Goal: Task Accomplishment & Management: Use online tool/utility

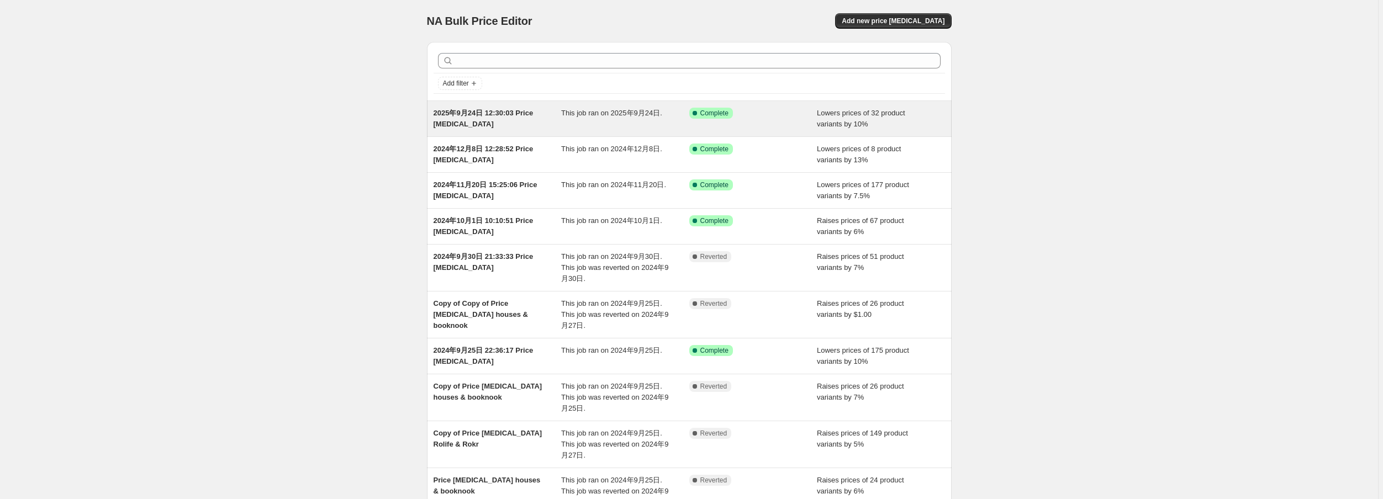
click at [769, 113] on div "Success Complete Complete" at bounding box center [745, 113] width 112 height 11
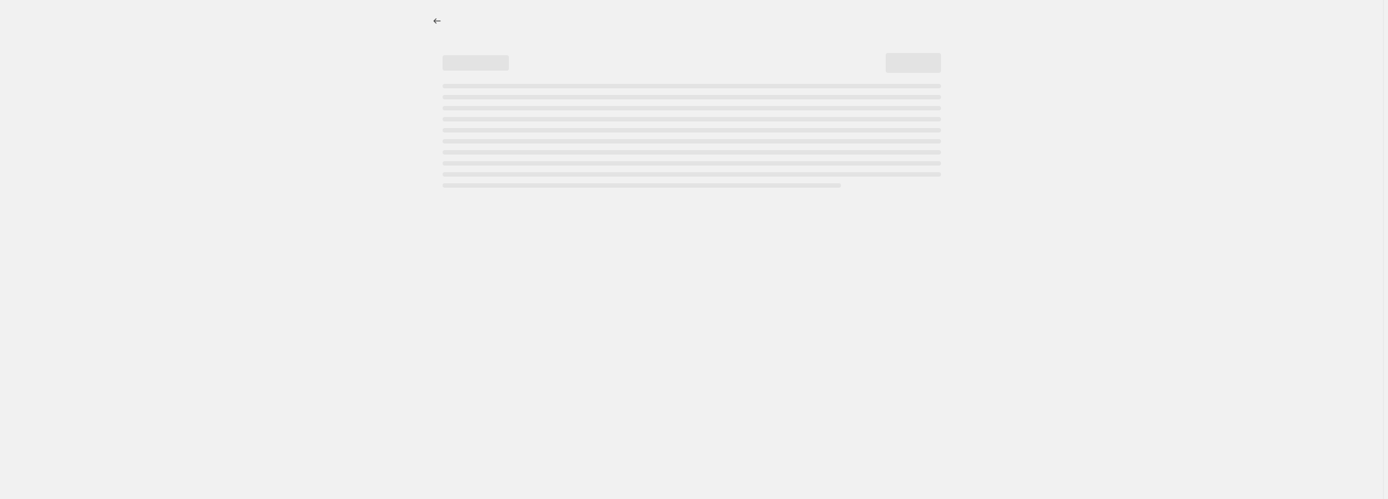
select select "percentage"
select select "no_change"
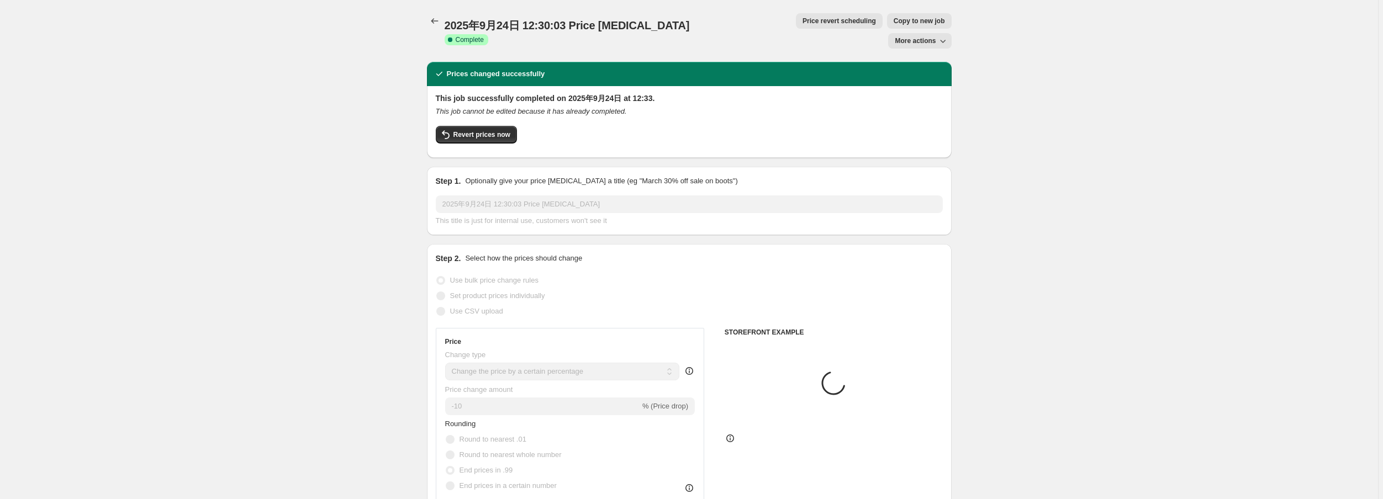
select select "vendor"
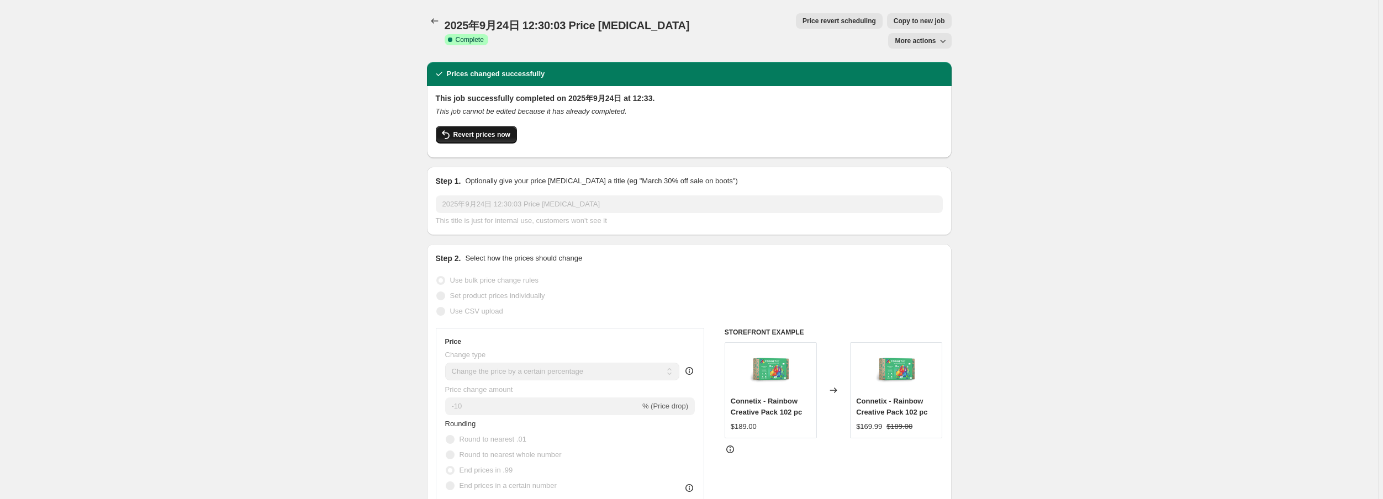
click at [467, 130] on span "Revert prices now" at bounding box center [481, 134] width 57 height 9
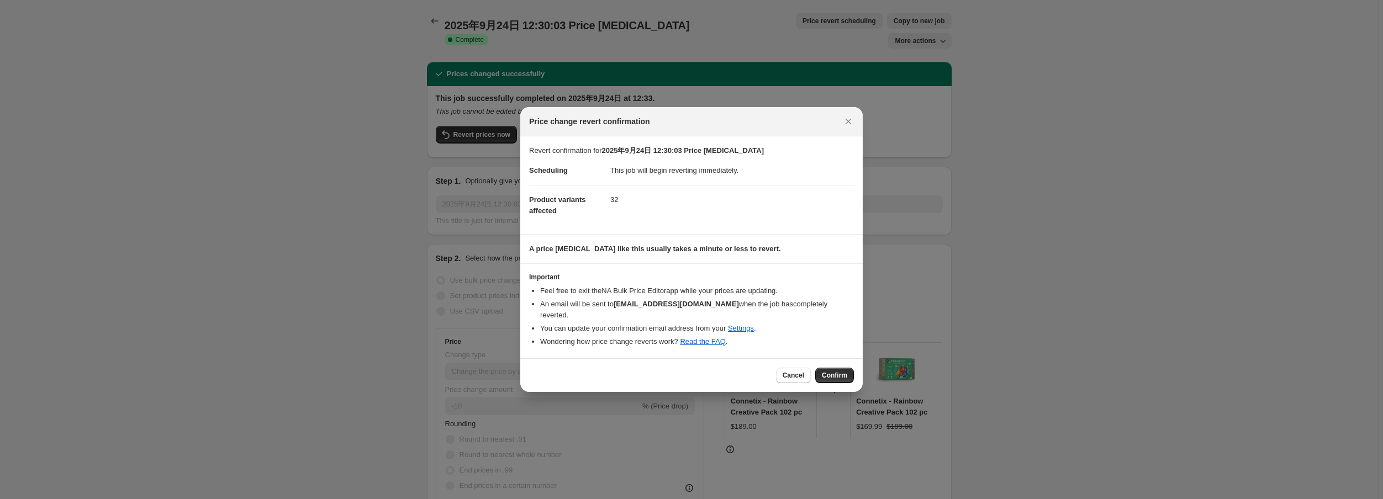
click at [835, 372] on span "Confirm" at bounding box center [834, 375] width 25 height 9
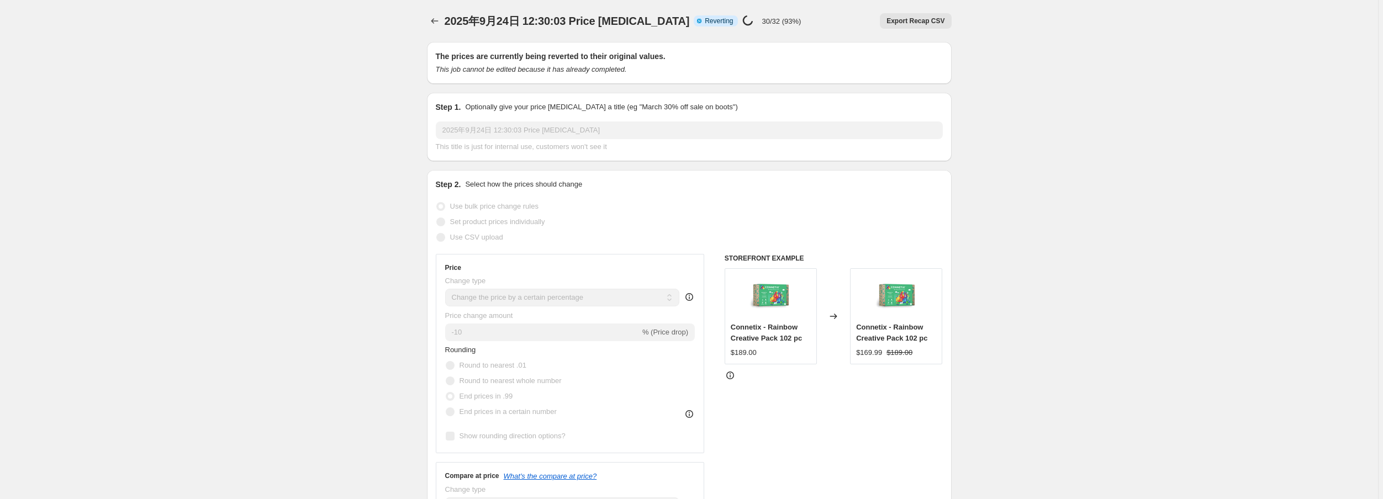
select select "percentage"
select select "no_change"
select select "vendor"
